Goal: Information Seeking & Learning: Learn about a topic

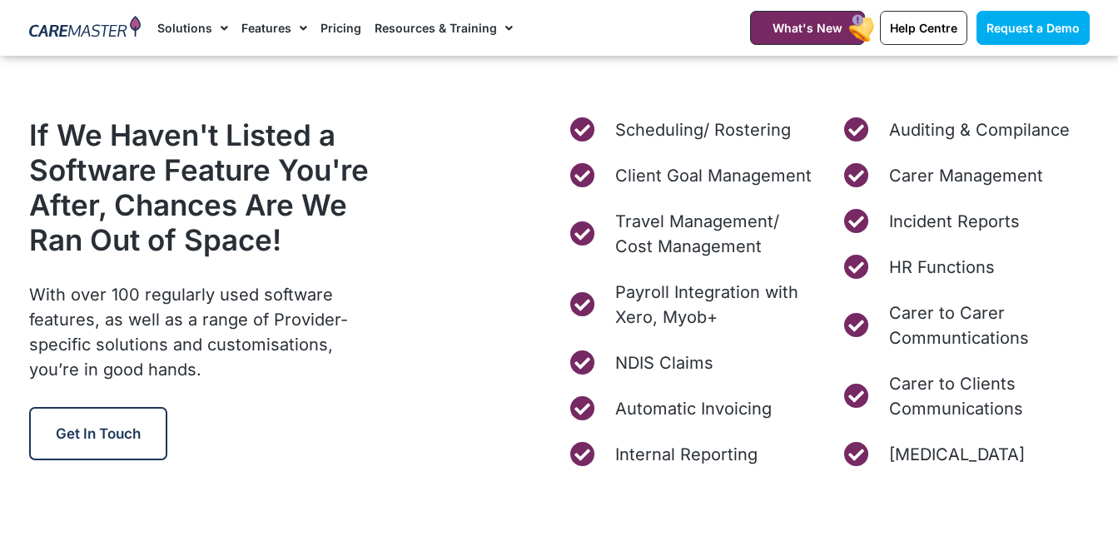
scroll to position [6326, 0]
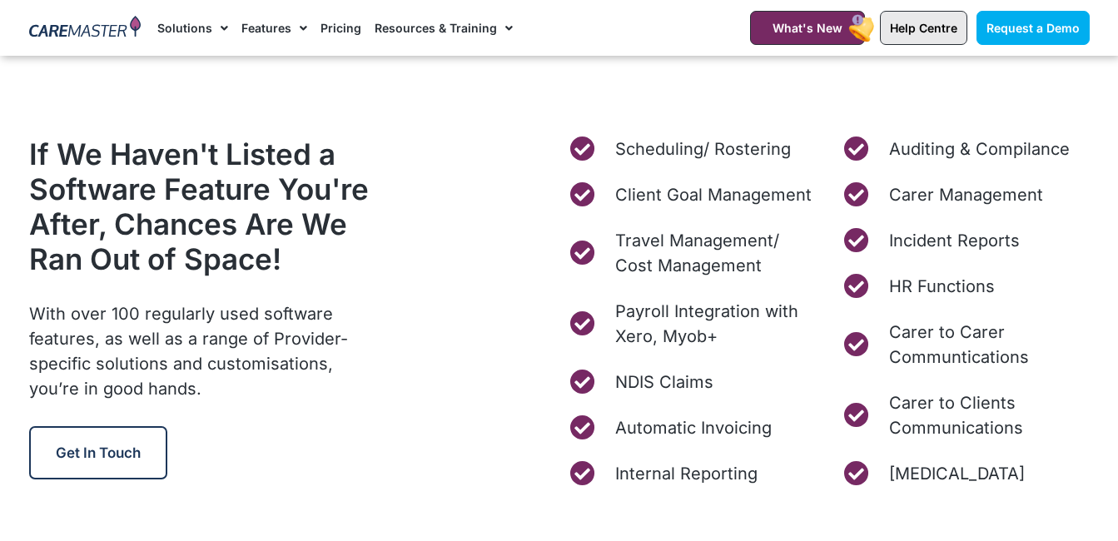
click at [934, 37] on link "Help Centre" at bounding box center [923, 28] width 87 height 34
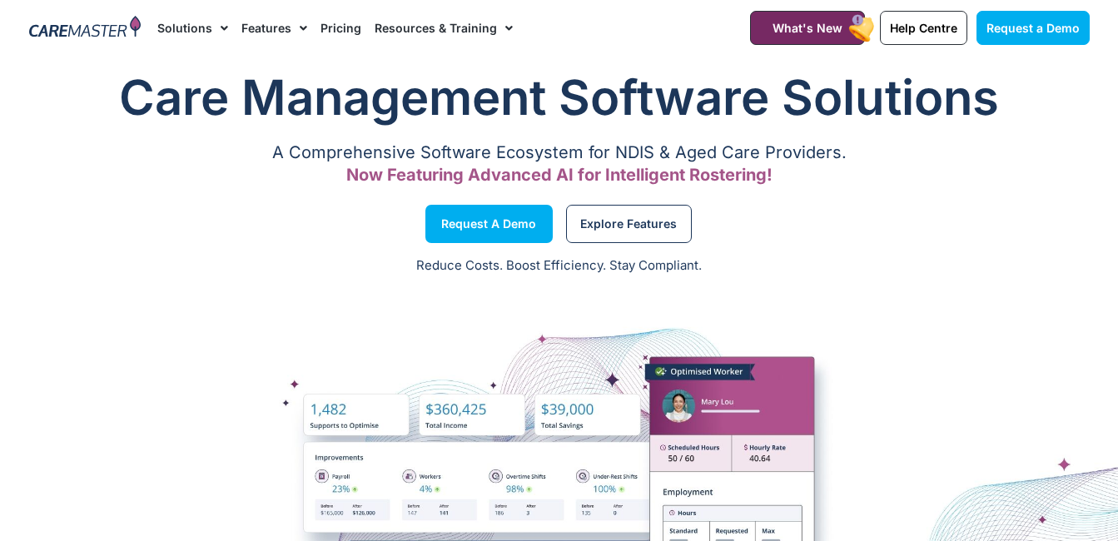
click at [342, 33] on link "Pricing" at bounding box center [340, 28] width 41 height 56
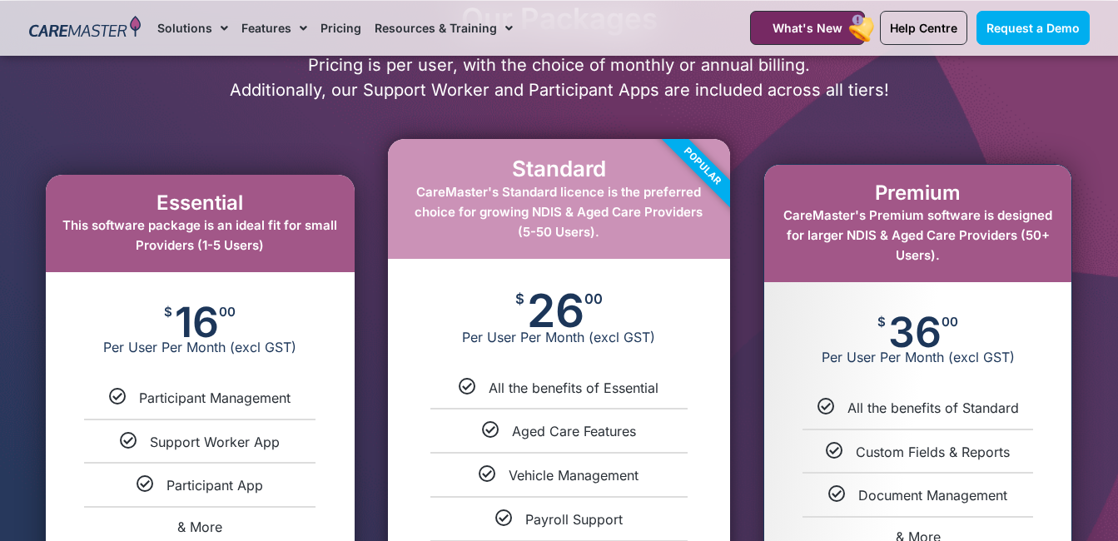
scroll to position [771, 0]
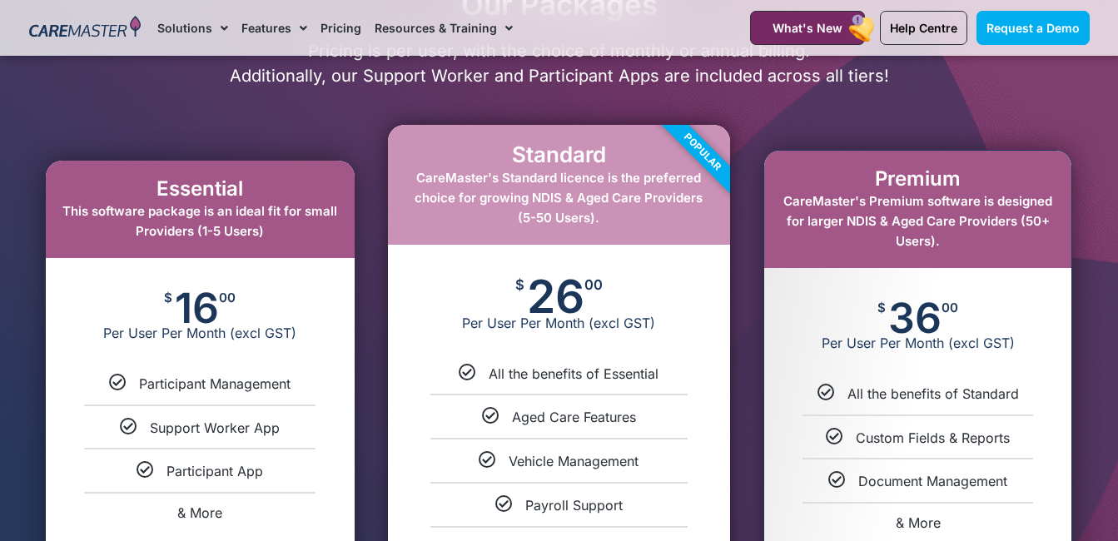
click at [1060, 76] on p "Pricing is per user, with the choice of monthly or annual billing. Additionally…" at bounding box center [559, 63] width 1077 height 50
